Goal: Use online tool/utility: Utilize a website feature to perform a specific function

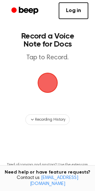
click at [49, 82] on span "button" at bounding box center [47, 82] width 19 height 19
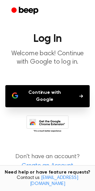
scroll to position [14, 0]
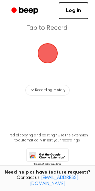
scroll to position [29, 0]
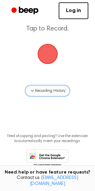
click at [50, 94] on button "Recording History" at bounding box center [47, 90] width 44 height 11
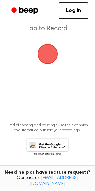
click at [51, 55] on span "button" at bounding box center [47, 53] width 37 height 37
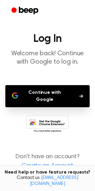
scroll to position [14, 0]
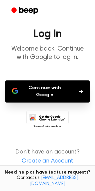
click at [54, 84] on button "Continue with Google" at bounding box center [47, 91] width 85 height 22
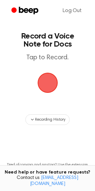
click at [56, 82] on span "button" at bounding box center [47, 82] width 30 height 30
click at [56, 82] on span "button" at bounding box center [47, 82] width 36 height 36
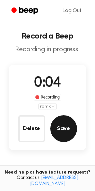
click at [55, 128] on button "Save" at bounding box center [64, 128] width 27 height 27
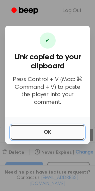
click at [52, 129] on button "OK" at bounding box center [48, 132] width 74 height 15
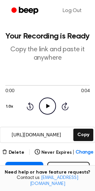
click at [51, 106] on icon "Play Audio" at bounding box center [47, 105] width 17 height 17
click at [51, 106] on icon "Pause Audio" at bounding box center [47, 105] width 17 height 17
click at [51, 106] on icon "Play Audio" at bounding box center [47, 105] width 17 height 17
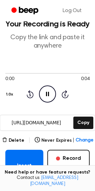
scroll to position [14, 0]
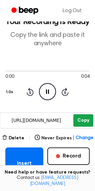
click at [86, 119] on button "Copy" at bounding box center [84, 120] width 20 height 12
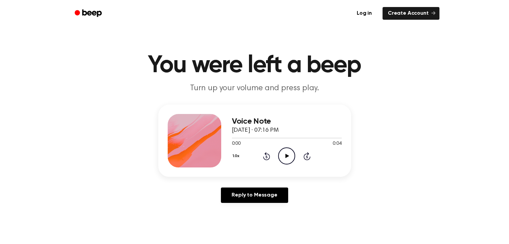
click at [287, 151] on icon "Play Audio" at bounding box center [286, 156] width 17 height 17
click at [283, 158] on icon "Pause Audio" at bounding box center [286, 156] width 17 height 17
click at [286, 154] on icon "Play Audio" at bounding box center [286, 156] width 17 height 17
